Goal: Information Seeking & Learning: Understand process/instructions

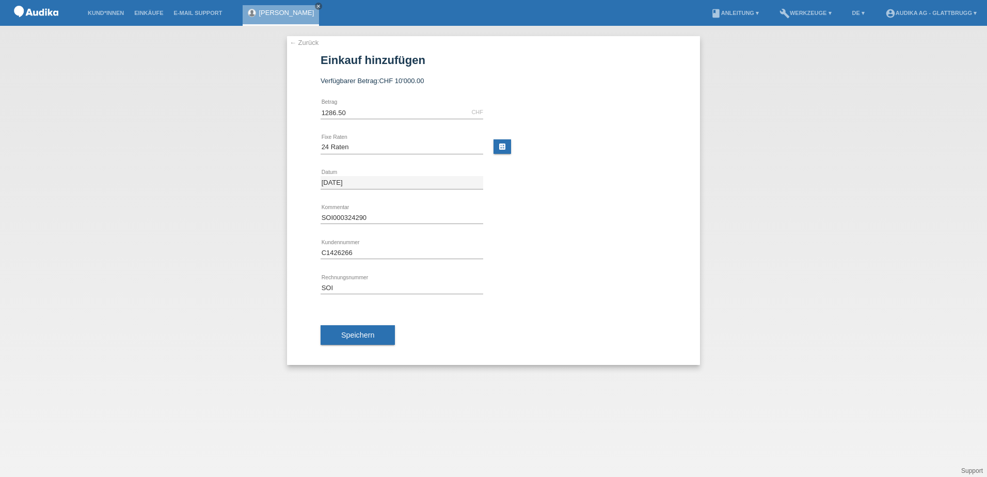
select select "178"
click at [739, 15] on link "book Anleitung ▾" at bounding box center [735, 13] width 58 height 6
click at [727, 18] on li "book Anleitung ▾" at bounding box center [735, 13] width 58 height 26
click at [746, 13] on link "book Anleitung ▾" at bounding box center [735, 13] width 58 height 6
click at [735, 40] on link "Anleitung ohne KKG" at bounding box center [720, 39] width 61 height 8
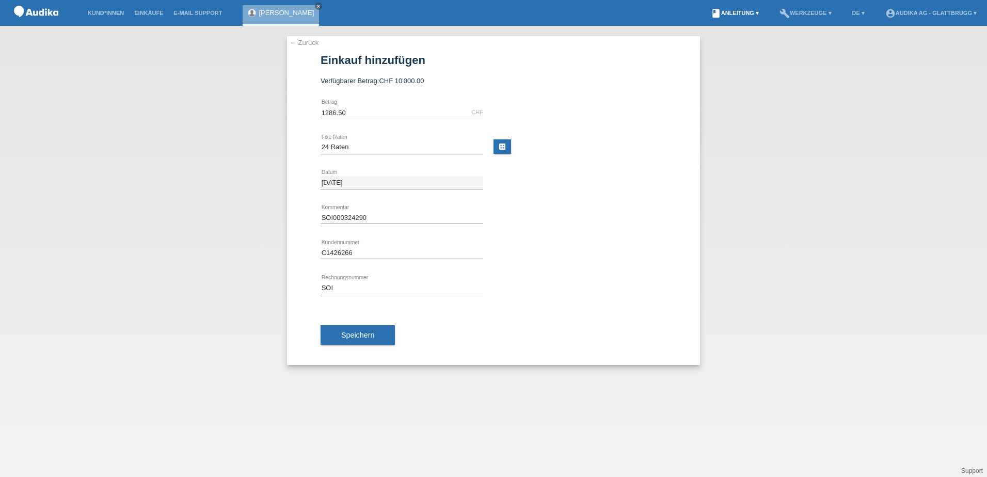
click at [749, 13] on link "book Anleitung ▾" at bounding box center [735, 13] width 58 height 6
click at [742, 24] on link "Anleitung mit KKG" at bounding box center [717, 24] width 55 height 8
click at [303, 41] on link "← Zurück" at bounding box center [304, 43] width 29 height 8
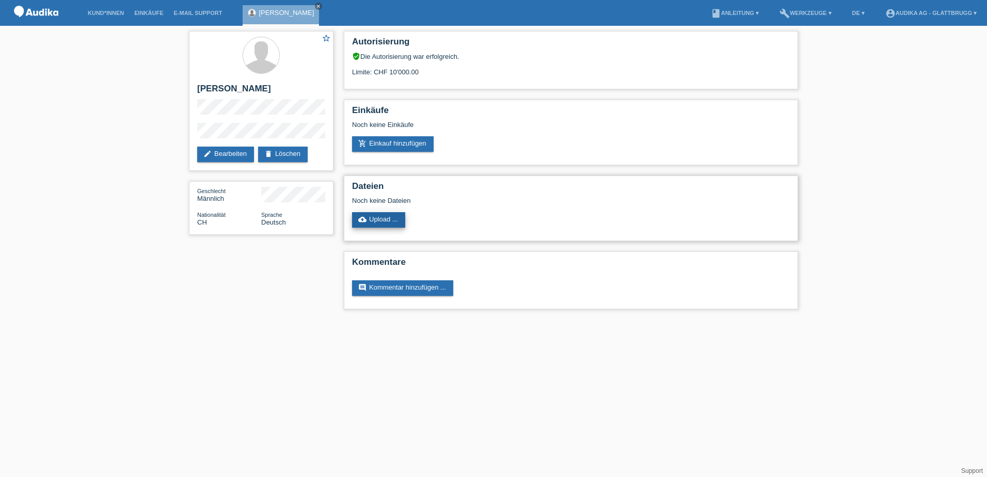
click at [384, 219] on link "cloud_upload Upload ..." at bounding box center [378, 219] width 53 height 15
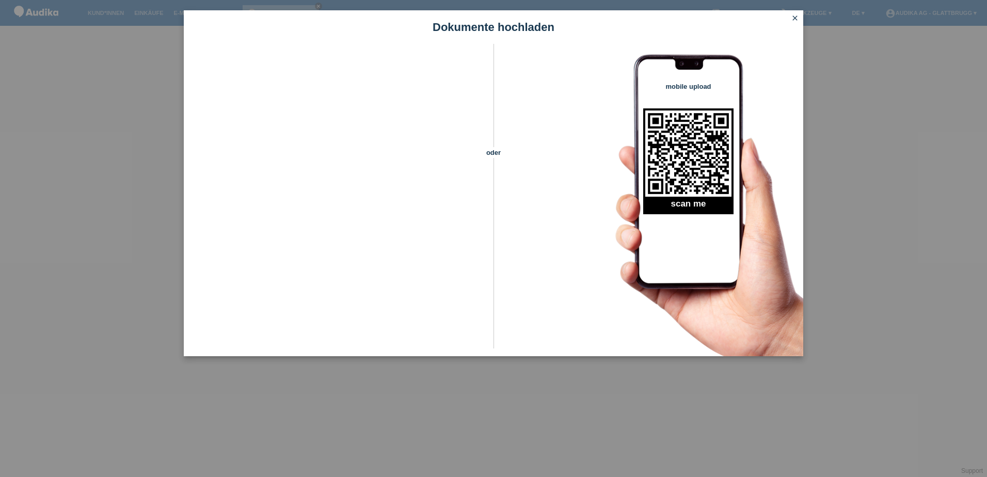
click at [798, 16] on icon "close" at bounding box center [795, 18] width 8 height 8
